Goal: Task Accomplishment & Management: Manage account settings

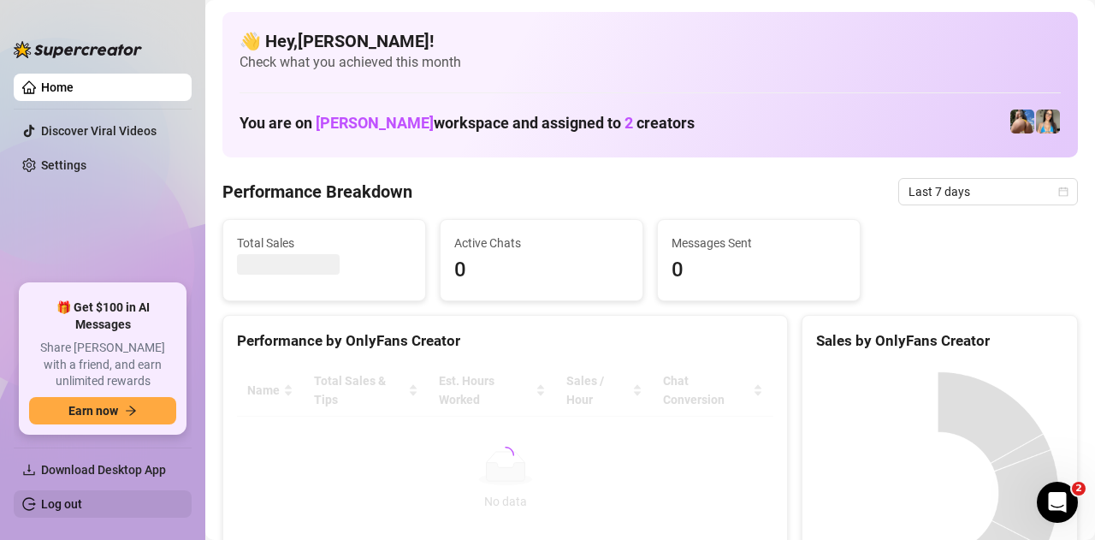
click at [82, 501] on link "Log out" at bounding box center [61, 504] width 41 height 14
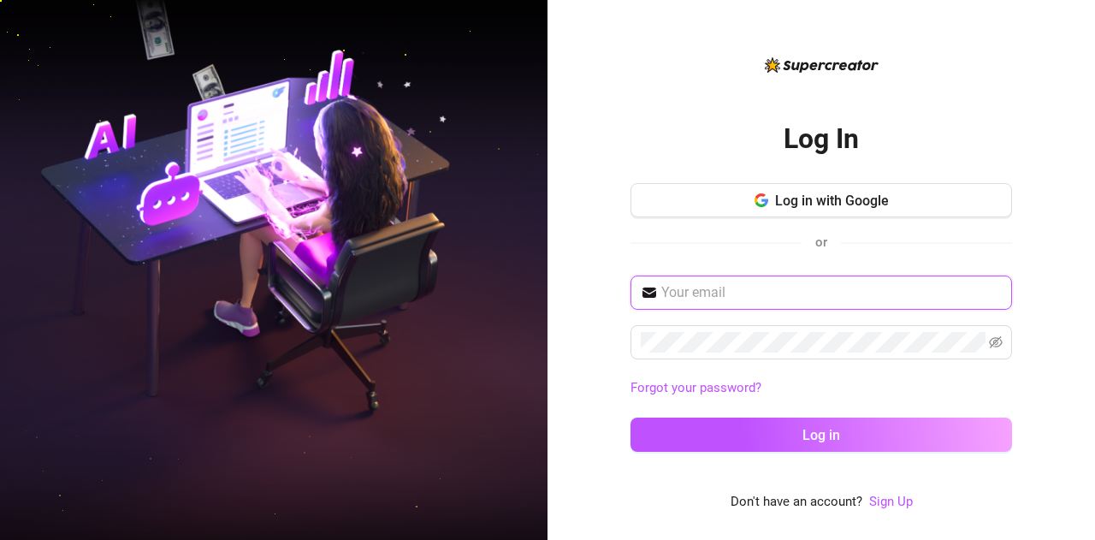
click at [871, 292] on input "text" at bounding box center [831, 292] width 340 height 21
type input "[EMAIL_ADDRESS][DOMAIN_NAME]"
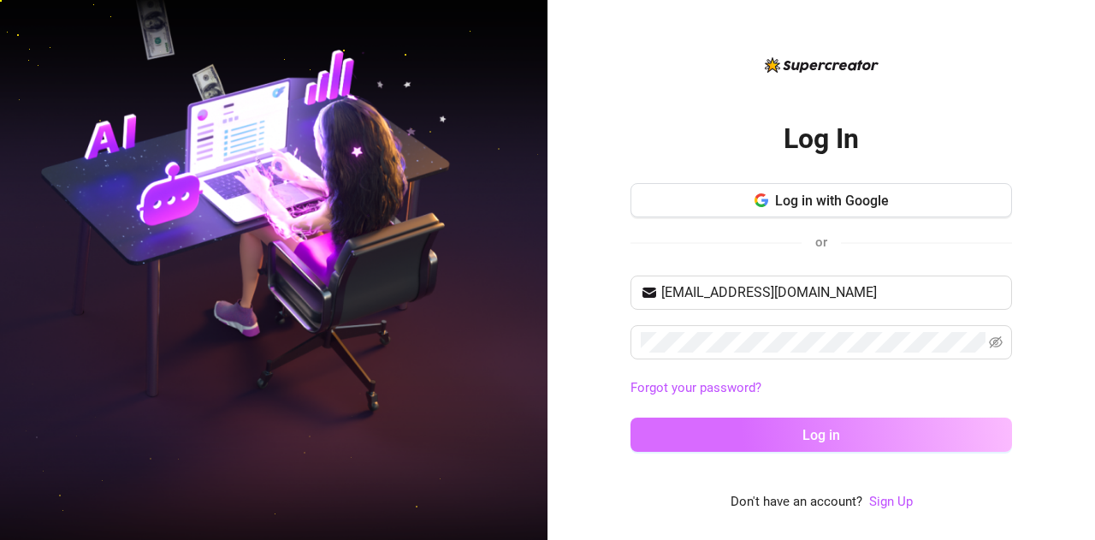
click at [821, 435] on span "Log in" at bounding box center [821, 435] width 38 height 16
